Goal: Check status: Check status

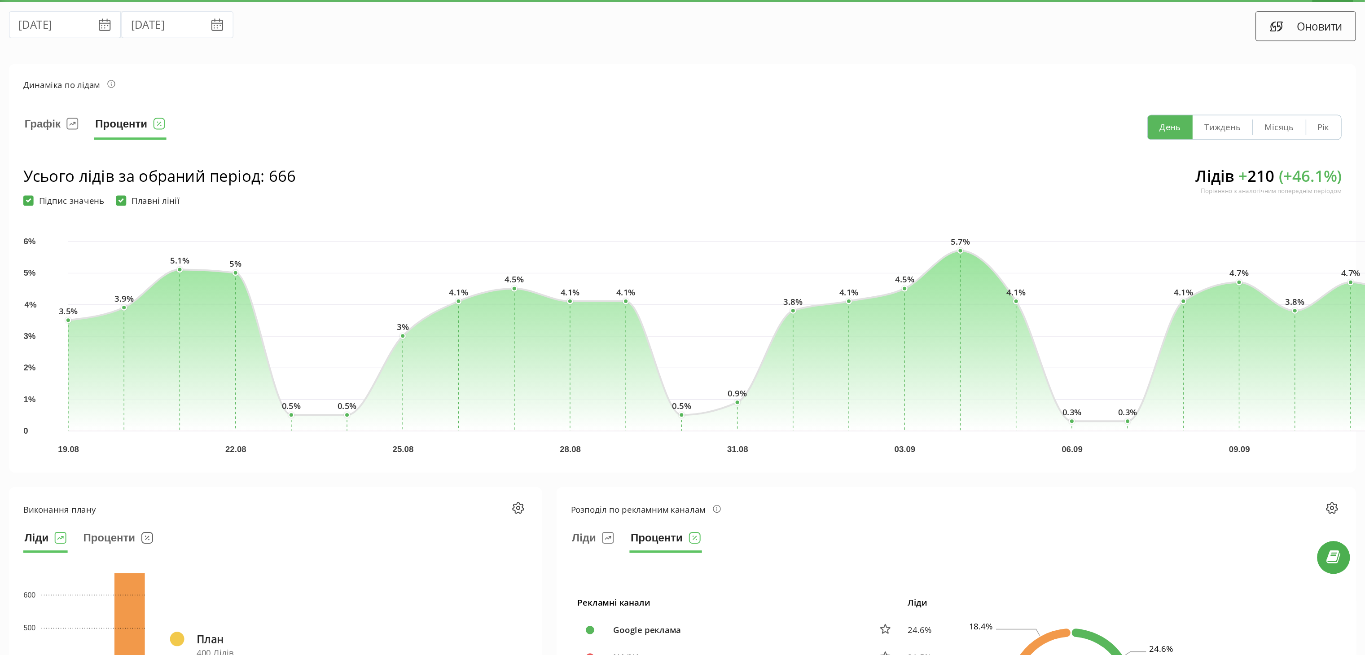
scroll to position [25, 0]
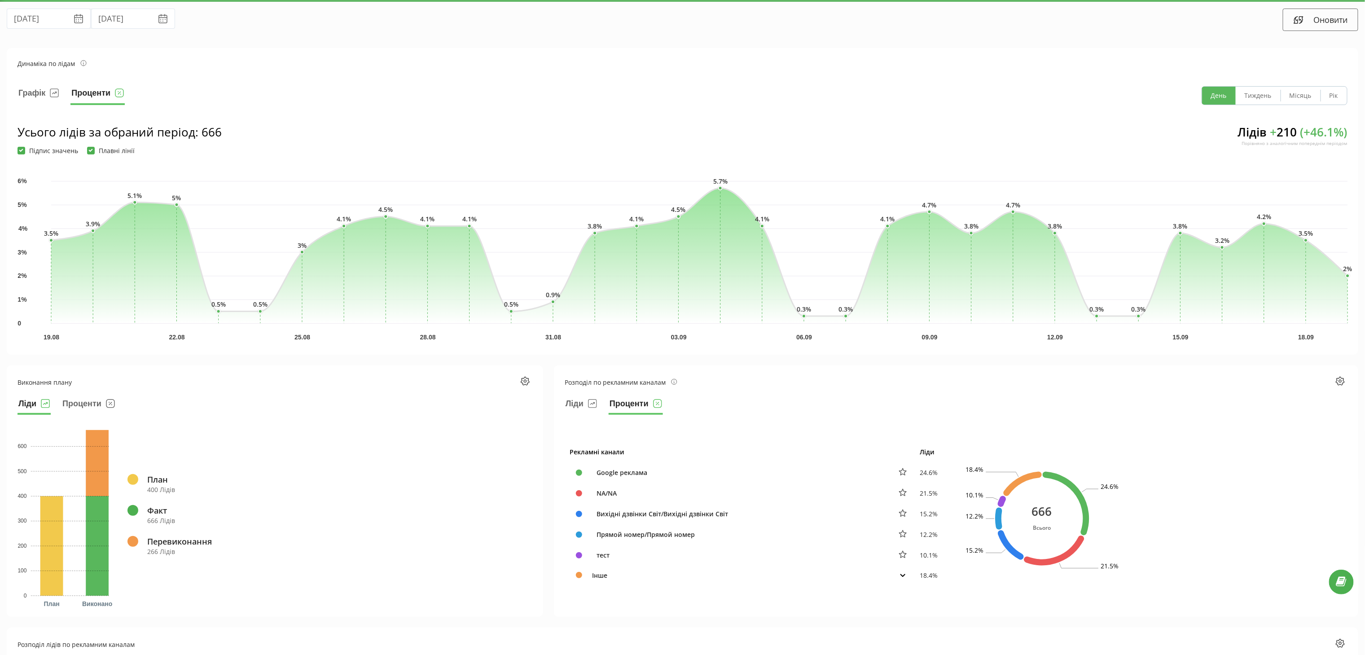
drag, startPoint x: 743, startPoint y: 0, endPoint x: 805, endPoint y: 23, distance: 66.3
click at [758, 23] on div "Оновити" at bounding box center [1024, 20] width 682 height 22
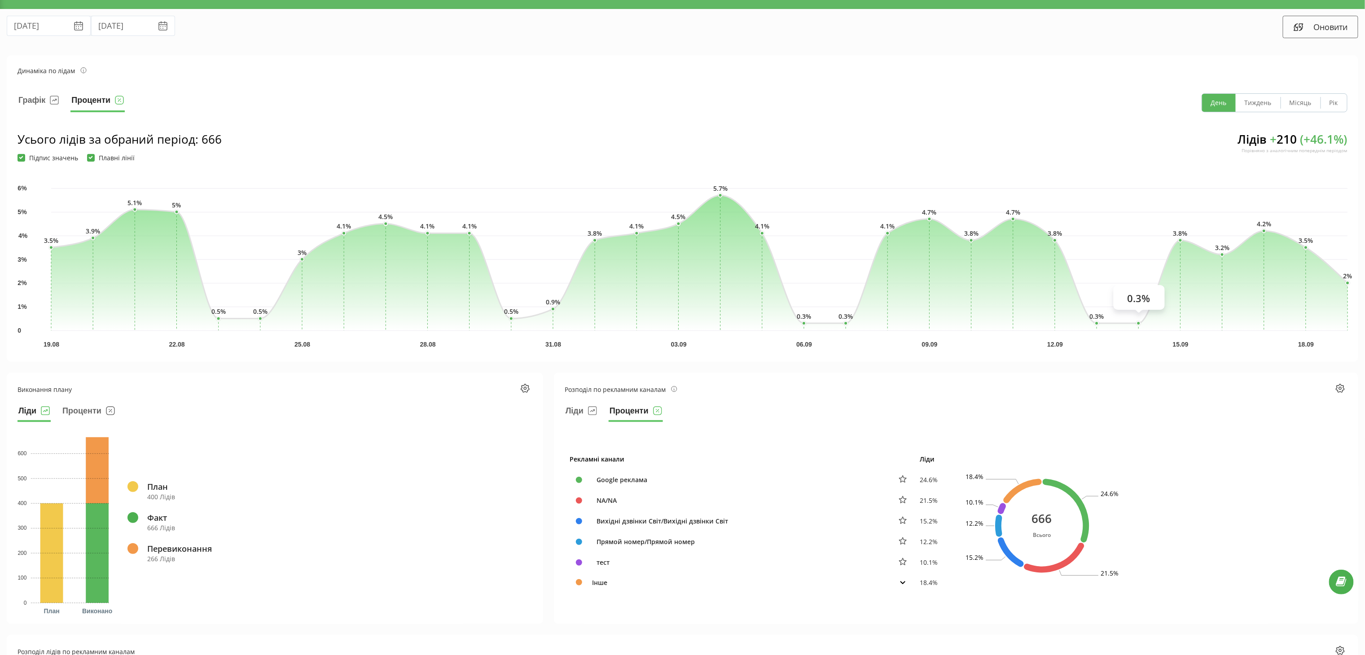
scroll to position [18, 0]
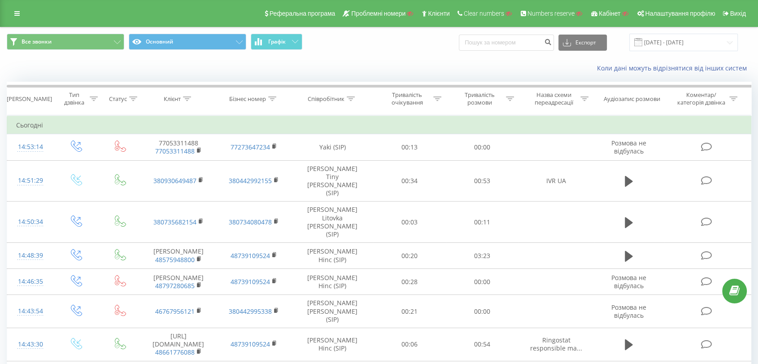
drag, startPoint x: 1378, startPoint y: 3, endPoint x: 376, endPoint y: 57, distance: 1003.1
click at [376, 57] on div "Коли дані можуть відрізнятися вiд інших систем" at bounding box center [378, 68] width 757 height 22
click at [115, 43] on icon at bounding box center [117, 42] width 7 height 4
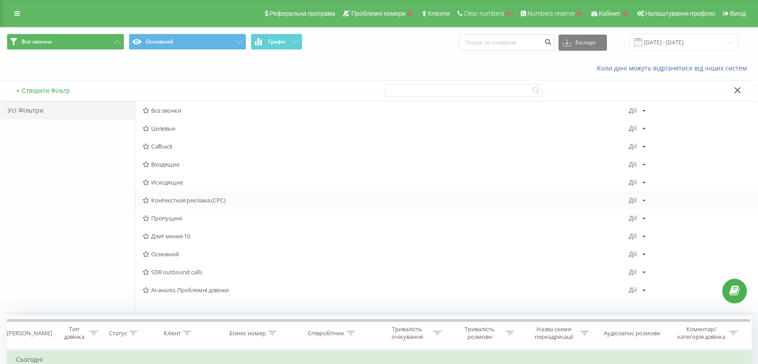
click at [167, 198] on span "Контекстная реклама (CPC)" at bounding box center [386, 200] width 486 height 6
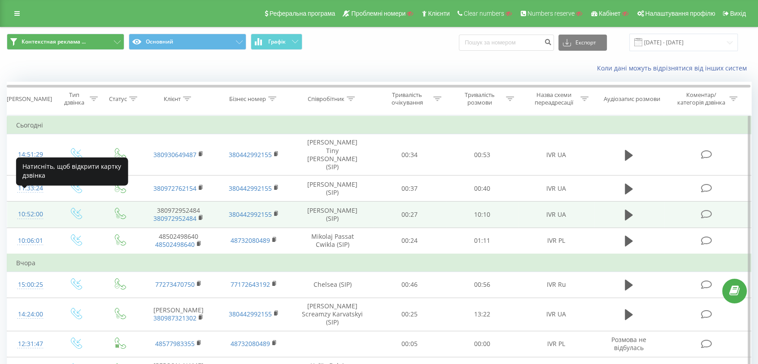
click at [29, 206] on div "10:52:00" at bounding box center [30, 215] width 28 height 18
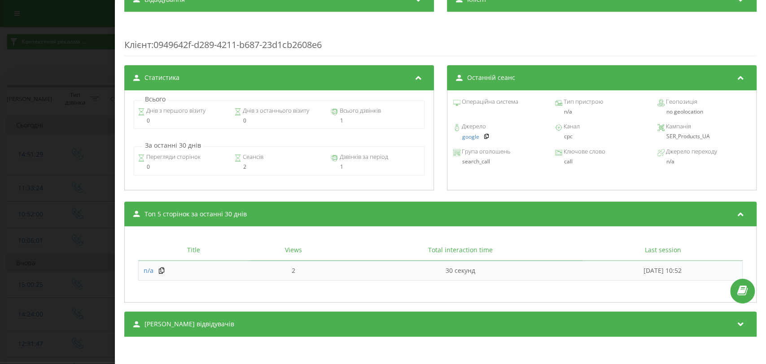
scroll to position [328, 0]
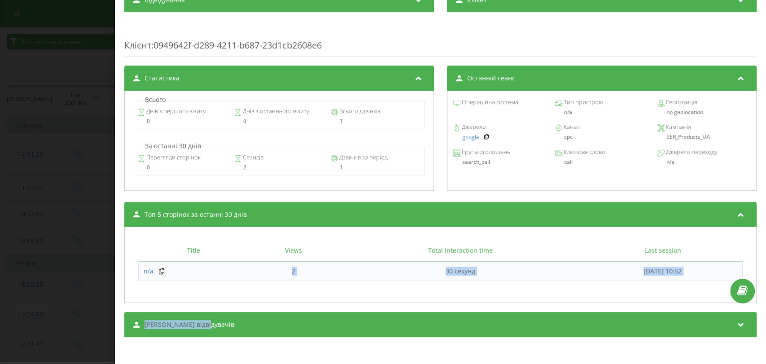
drag, startPoint x: 248, startPoint y: 265, endPoint x: 221, endPoint y: 324, distance: 64.4
click at [221, 324] on div "Транскрипція 00:03 Доброго дня. Мене звати [PERSON_NAME]. Компанія Рінгостар. Ч…" at bounding box center [440, 42] width 632 height 590
click at [221, 324] on div "[PERSON_NAME] відвідувачів" at bounding box center [440, 324] width 632 height 25
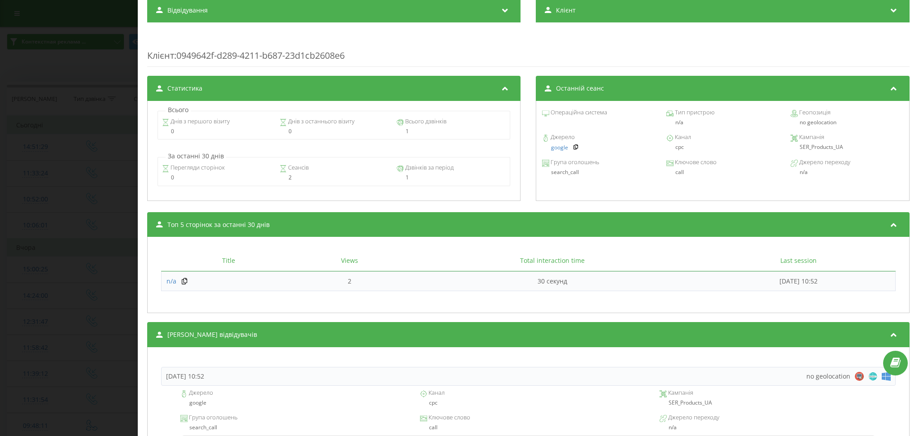
scroll to position [318, 0]
drag, startPoint x: 755, startPoint y: 4, endPoint x: 558, endPoint y: 266, distance: 326.9
click at [702, 266] on th "Last session" at bounding box center [799, 260] width 194 height 21
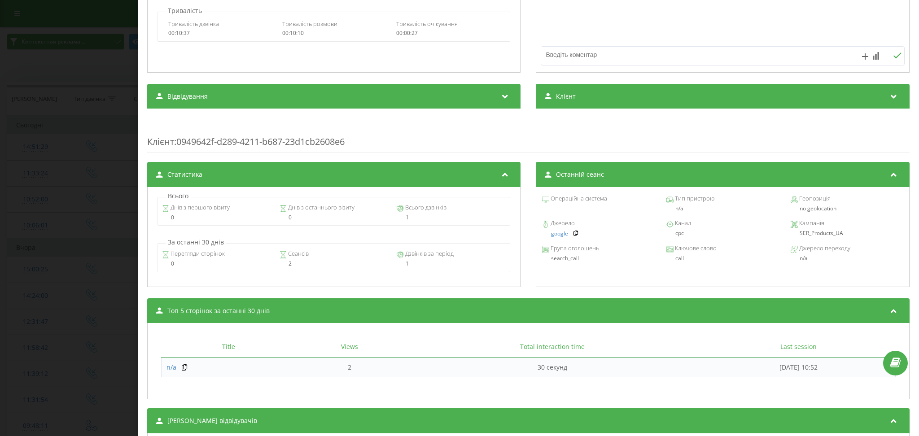
scroll to position [222, 0]
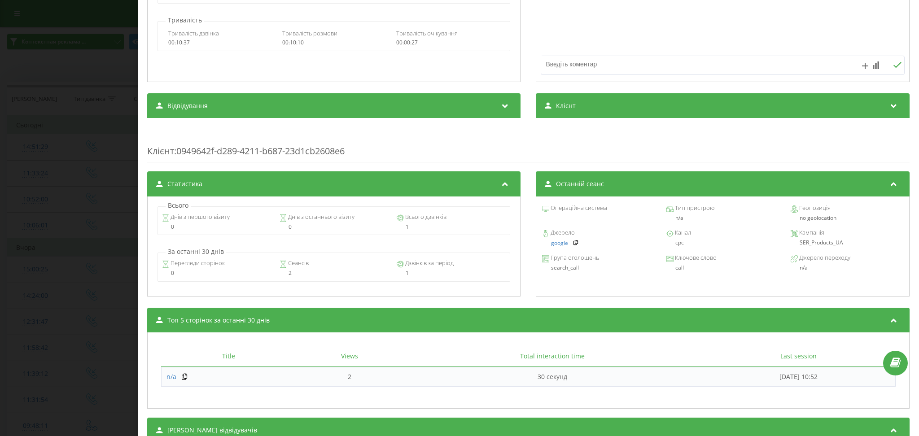
click at [504, 108] on icon at bounding box center [505, 104] width 11 height 9
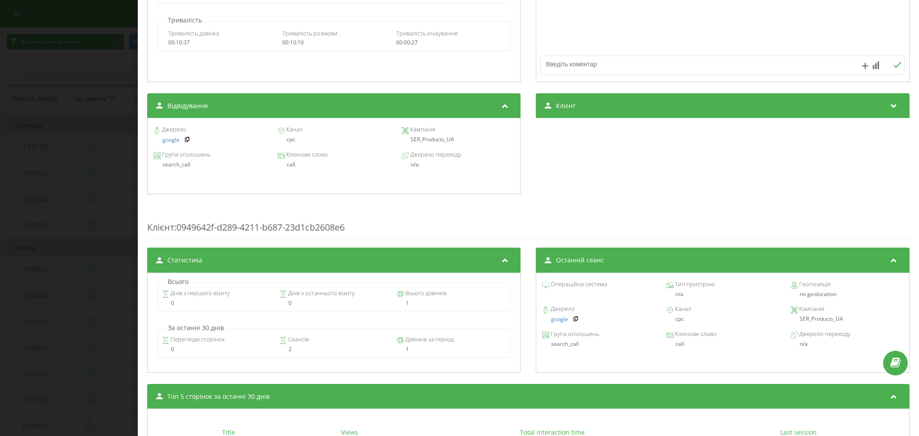
click at [774, 105] on div "Клієнт" at bounding box center [722, 105] width 373 height 25
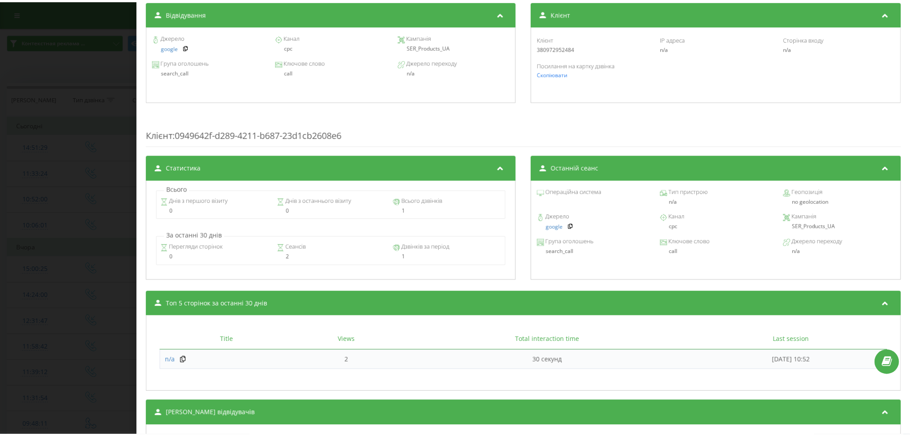
scroll to position [314, 0]
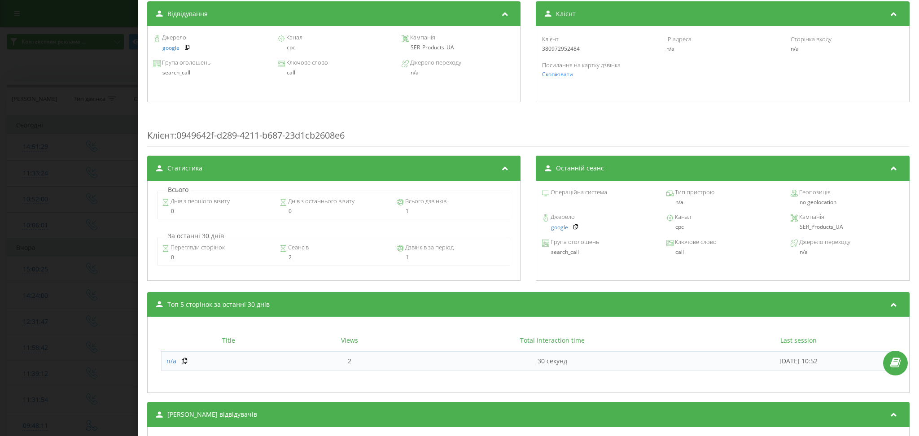
click at [94, 219] on div "Дзвінок : 1758268320.8938 1 x - 10:09 00:00 00:00 Транскрипція 00:03 Доброго дн…" at bounding box center [459, 218] width 919 height 436
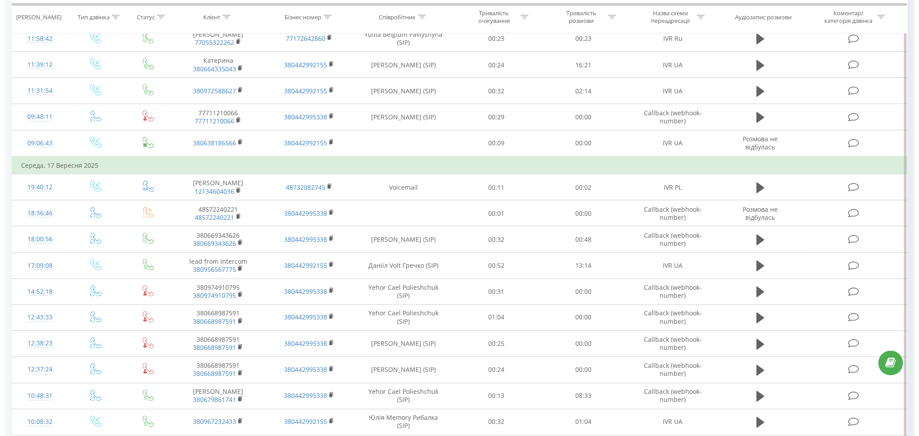
scroll to position [297, 0]
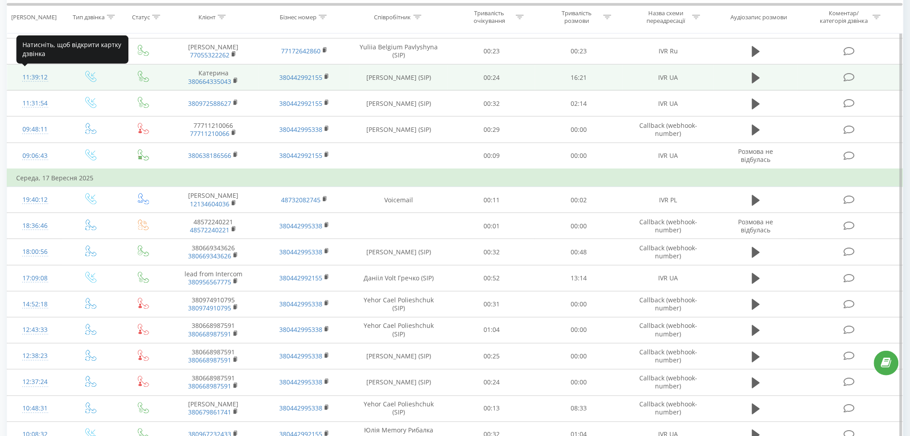
click at [35, 82] on div "11:39:12" at bounding box center [35, 78] width 38 height 18
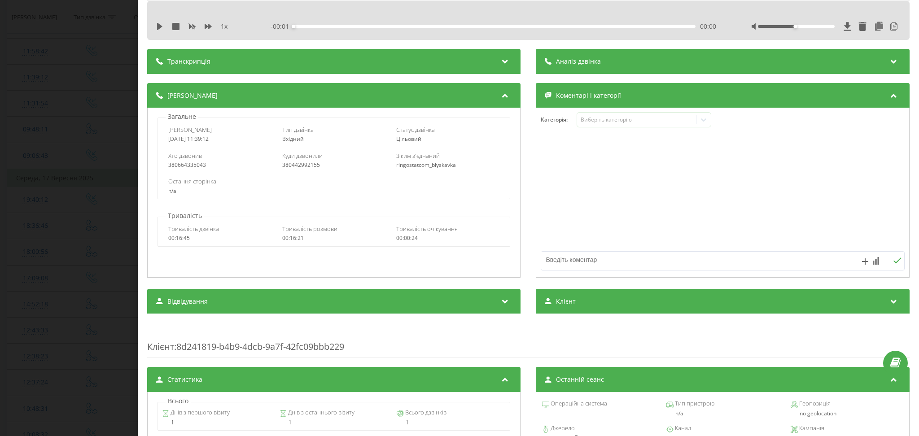
scroll to position [29, 0]
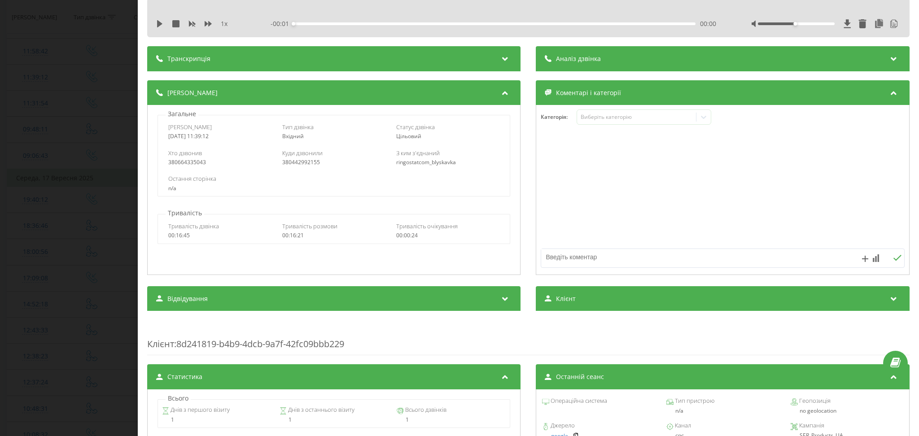
click at [500, 89] on icon at bounding box center [505, 91] width 11 height 9
click at [626, 89] on div "Коментарі і категорії" at bounding box center [722, 92] width 373 height 25
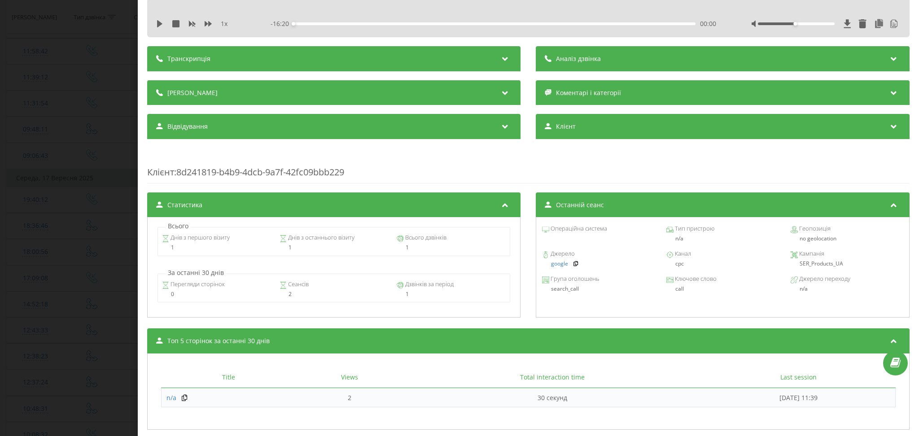
click at [500, 123] on icon at bounding box center [505, 125] width 11 height 9
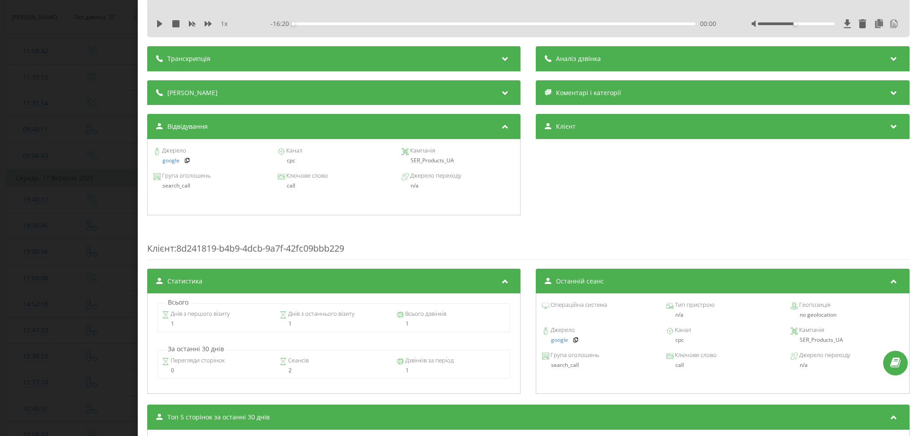
click at [614, 128] on div "Клієнт" at bounding box center [722, 126] width 373 height 25
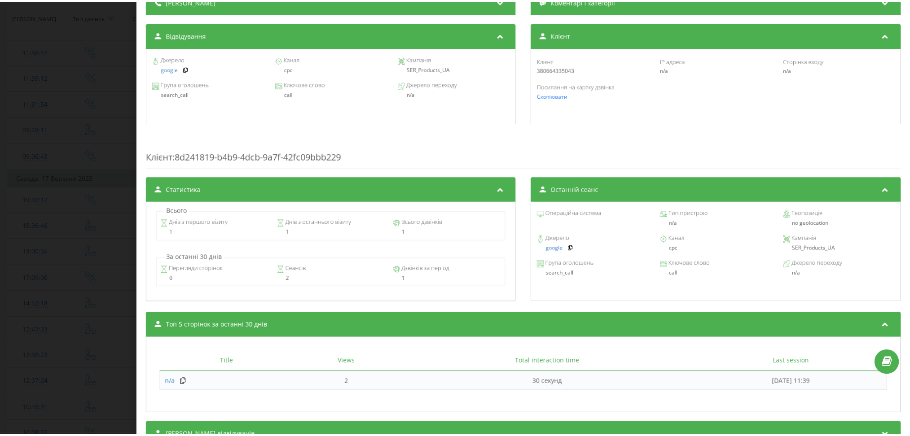
scroll to position [119, 0]
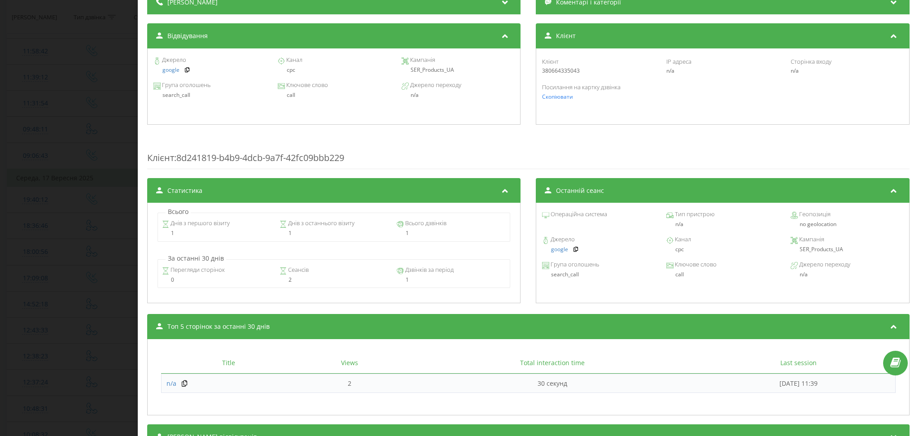
click at [96, 251] on div "Дзвінок : 1758184752.22563 1 x - 16:20 00:00 00:00 Транскрипція 00:03 Доброго д…" at bounding box center [459, 218] width 919 height 436
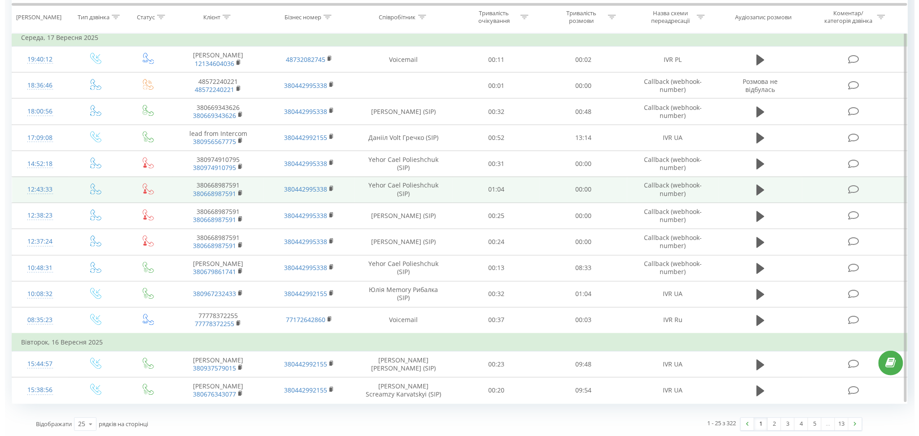
scroll to position [437, 0]
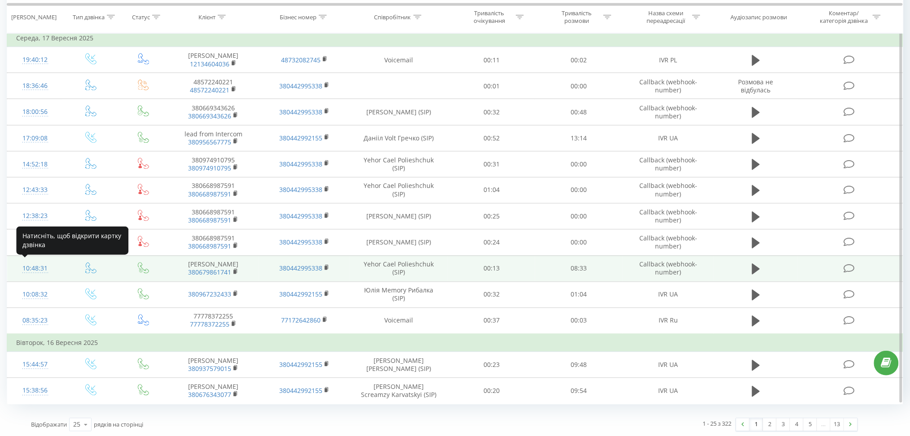
click at [31, 266] on div "10:48:31" at bounding box center [35, 269] width 38 height 18
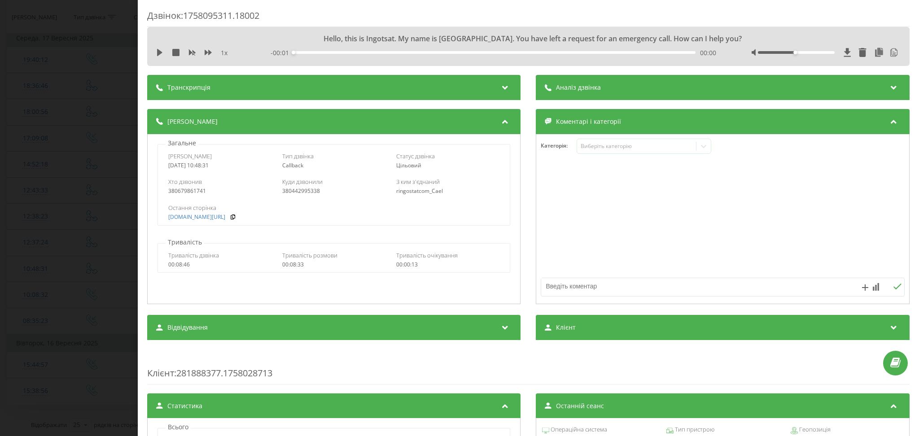
click at [505, 118] on icon at bounding box center [505, 120] width 11 height 9
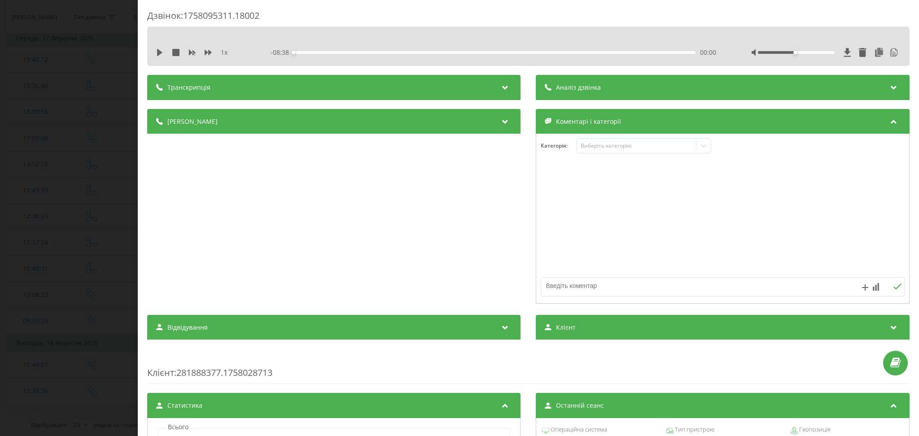
click at [591, 118] on span "Коментарі і категорії" at bounding box center [588, 121] width 65 height 9
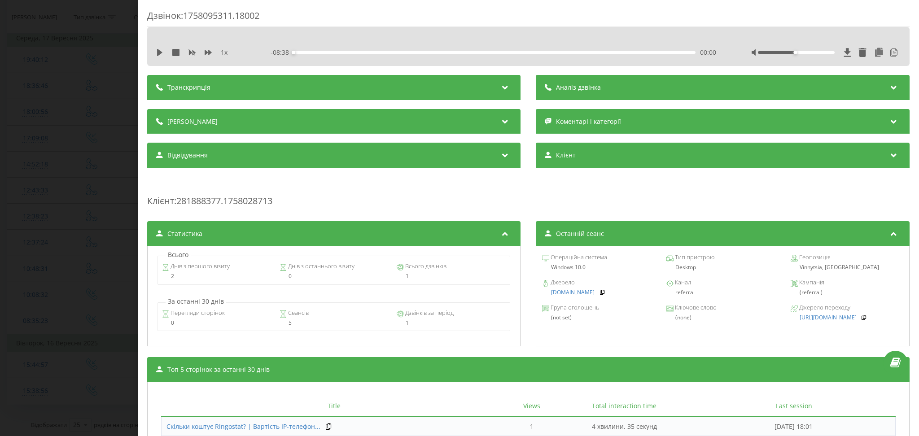
click at [500, 157] on icon at bounding box center [505, 153] width 11 height 9
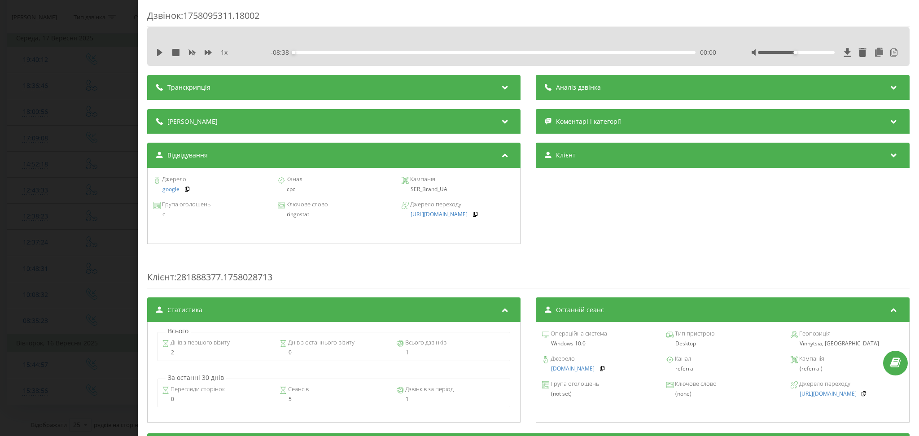
click at [598, 152] on div "Клієнт" at bounding box center [722, 155] width 373 height 25
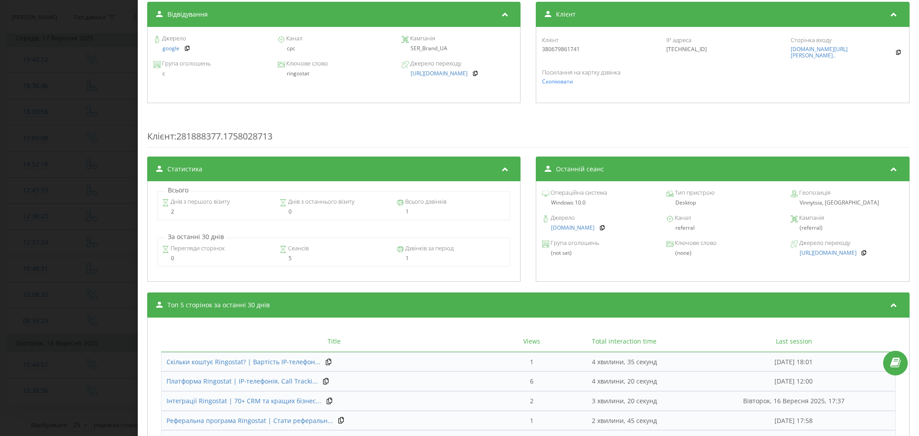
scroll to position [141, 0]
